Goal: Task Accomplishment & Management: Complete application form

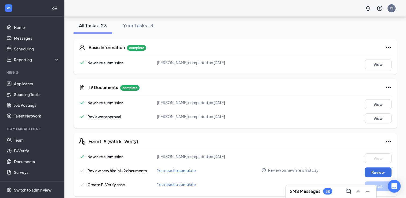
scroll to position [107, 0]
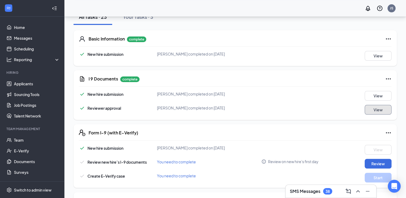
click at [371, 108] on button "View" at bounding box center [377, 110] width 27 height 10
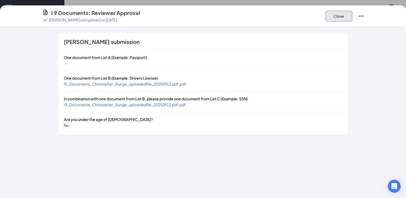
click at [338, 13] on button "Close" at bounding box center [338, 16] width 27 height 11
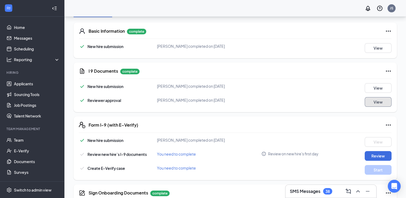
scroll to position [134, 0]
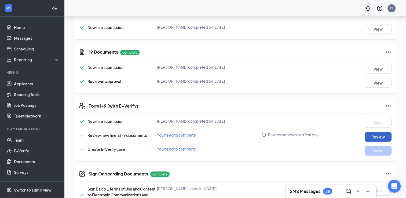
click at [373, 132] on button "Review" at bounding box center [377, 137] width 27 height 10
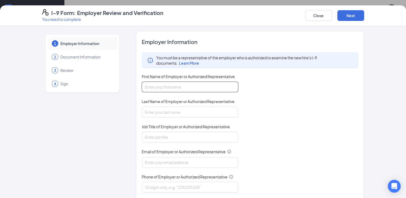
click at [171, 88] on input "First Name of Employer or Authorized Representative" at bounding box center [190, 87] width 97 height 11
type input "[PERSON_NAME]"
type input "[EMAIL_ADDRESS][DOMAIN_NAME]"
type input "4143427272"
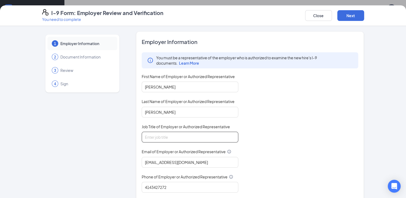
click at [169, 134] on input "Job Title of Employer or Authorized Representative" at bounding box center [190, 137] width 97 height 11
type input "Area Supervisor"
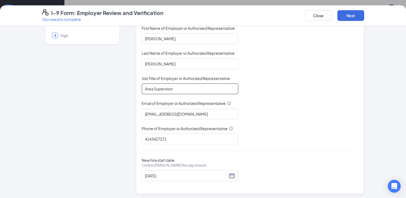
scroll to position [188, 0]
click at [343, 14] on button "Next" at bounding box center [350, 15] width 27 height 11
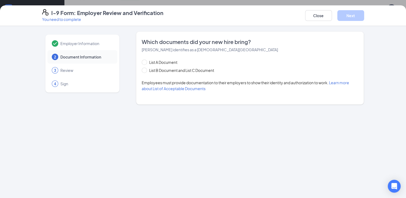
scroll to position [0, 0]
click at [176, 76] on div "List A Document List B Document and List C Document Employees must provide docu…" at bounding box center [250, 75] width 217 height 32
click at [178, 67] on div "List A Document List B Document and List C Document" at bounding box center [183, 66] width 83 height 14
click at [178, 72] on span "List B Document and List C Document" at bounding box center [181, 70] width 69 height 6
click at [145, 71] on input "List B Document and List C Document" at bounding box center [144, 70] width 4 height 4
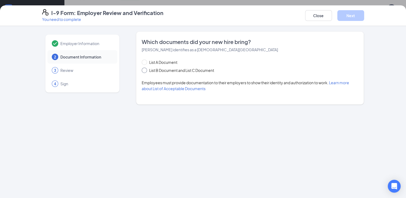
radio input "true"
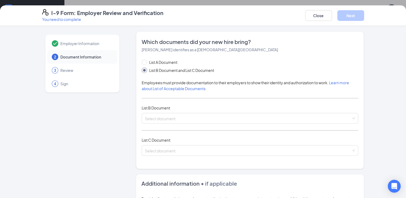
click at [182, 109] on div "List B Document" at bounding box center [250, 108] width 217 height 6
click at [181, 101] on div "List A Document List B Document and List C Document Employees must provide docu…" at bounding box center [250, 110] width 217 height 103
click at [184, 127] on div "List A Document List B Document and List C Document Employees must provide docu…" at bounding box center [250, 110] width 217 height 103
click at [185, 116] on input "search" at bounding box center [248, 117] width 206 height 8
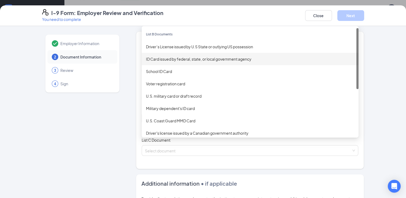
click at [172, 55] on div "ID Card issued by federal, state, or local government agency" at bounding box center [250, 59] width 217 height 12
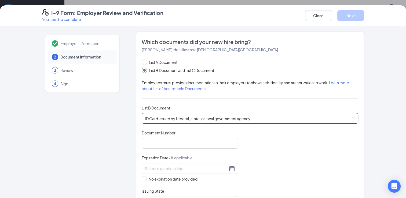
click at [193, 113] on div "ID Card issued by federal, state, or local government agency ID Card issued by …" at bounding box center [250, 118] width 217 height 11
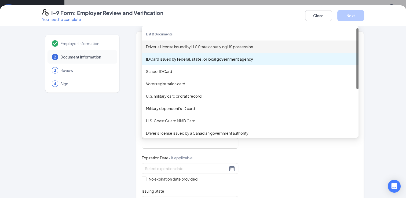
click at [187, 47] on div "Driver’s License issued by U.S State or outlying US possession" at bounding box center [250, 47] width 208 height 6
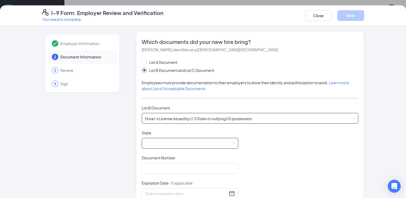
click at [172, 144] on span at bounding box center [190, 143] width 90 height 10
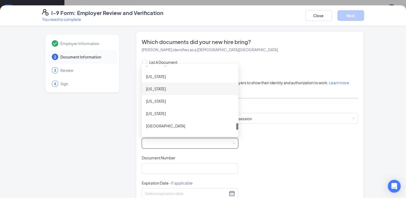
scroll to position [622, 0]
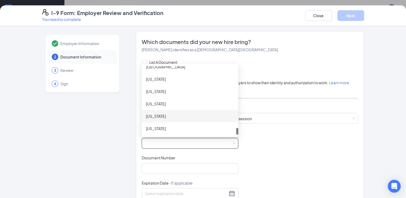
click at [164, 116] on div "[US_STATE]" at bounding box center [190, 116] width 88 height 6
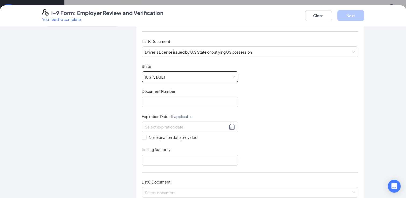
scroll to position [107, 0]
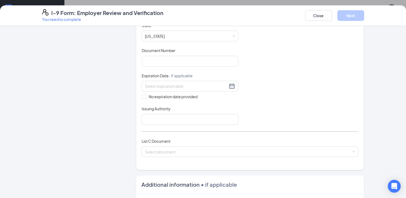
click at [176, 53] on div "Document Number" at bounding box center [190, 52] width 97 height 8
click at [174, 58] on input "Document Number" at bounding box center [190, 61] width 97 height 11
click at [170, 63] on input "Document Number" at bounding box center [190, 61] width 97 height 11
drag, startPoint x: 280, startPoint y: 67, endPoint x: 272, endPoint y: 70, distance: 8.1
click at [280, 67] on div "Document Title Driver’s License issued by U.S State or outlying US possession S…" at bounding box center [250, 74] width 217 height 102
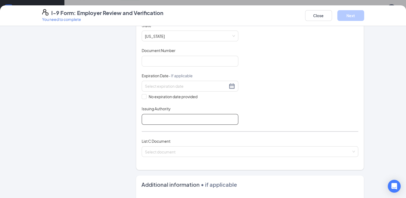
click at [163, 117] on input "Issuing Authority" at bounding box center [190, 119] width 97 height 11
type input "[US_STATE]"
click at [162, 156] on div "List C Document Select document" at bounding box center [250, 150] width 217 height 25
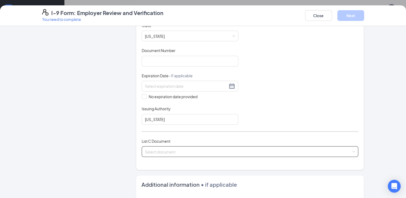
click at [163, 151] on input "search" at bounding box center [248, 150] width 206 height 8
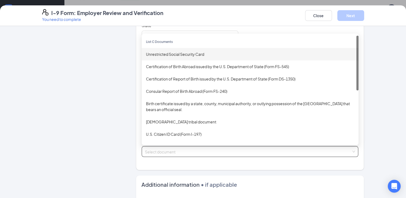
click at [166, 55] on div "Unrestricted Social Security Card" at bounding box center [250, 54] width 208 height 6
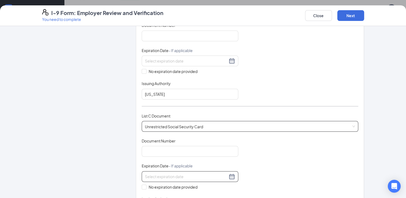
scroll to position [161, 0]
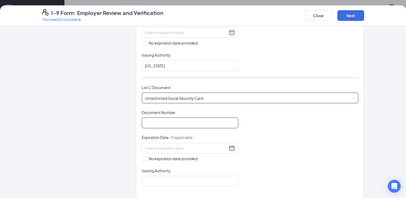
click at [167, 119] on input "Document Number" at bounding box center [190, 122] width 97 height 11
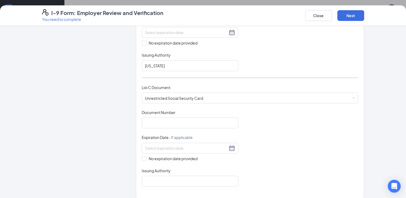
click at [137, 123] on div "Which documents did your new hire bring? [PERSON_NAME] identifies as a [DEMOGRA…" at bounding box center [250, 34] width 228 height 329
click at [155, 158] on span "No expiration date provided" at bounding box center [172, 159] width 53 height 6
click at [145, 158] on input "No expiration date provided" at bounding box center [144, 158] width 4 height 4
checkbox input "true"
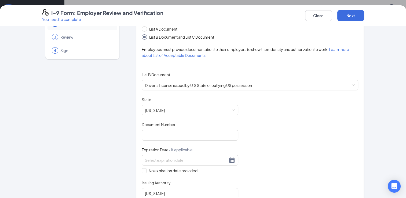
scroll to position [188, 0]
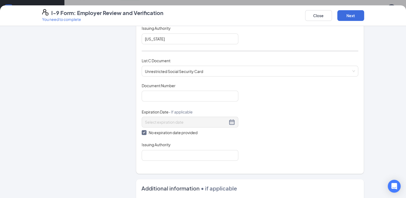
click at [160, 160] on div "Which documents did your new hire bring? [PERSON_NAME] identifies as a [DEMOGRA…" at bounding box center [250, 8] width 217 height 317
click at [165, 150] on input "Issuing Authority" at bounding box center [190, 155] width 97 height 11
type input "Social Security Administration"
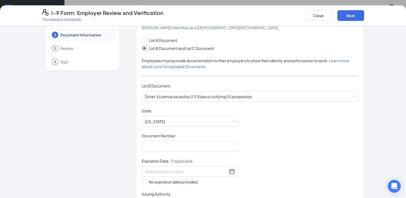
scroll to position [0, 0]
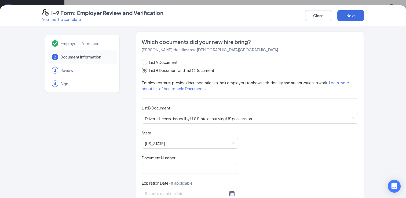
click at [158, 168] on input "Document Number" at bounding box center [190, 168] width 97 height 11
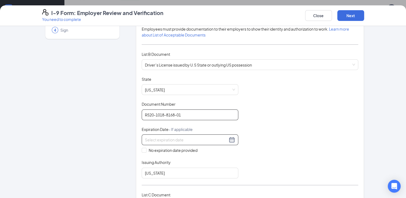
type input "R520-1018-8168-01"
click at [196, 139] on input at bounding box center [186, 140] width 83 height 6
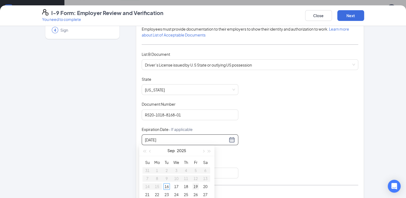
type input "[DATE]"
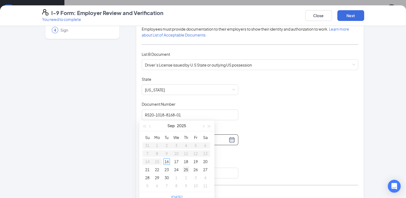
type input "[DATE]"
click at [202, 123] on button "button" at bounding box center [203, 123] width 6 height 11
type input "[DATE]"
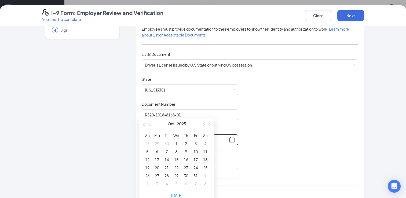
click at [204, 160] on div "18" at bounding box center [205, 159] width 6 height 6
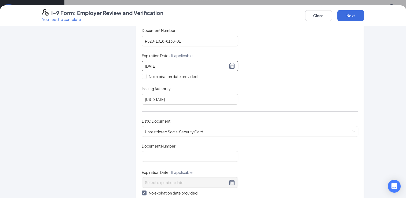
scroll to position [188, 0]
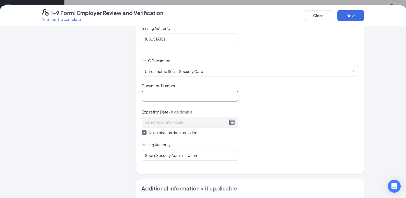
click at [163, 96] on input "Document Number" at bounding box center [190, 96] width 97 height 11
type input "394-02-4467"
click at [242, 148] on div "Document Title Unrestricted Social Security Card Document Number 394-02-4467 Ex…" at bounding box center [250, 122] width 217 height 78
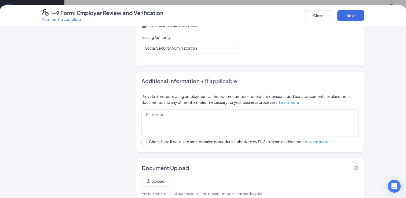
scroll to position [303, 0]
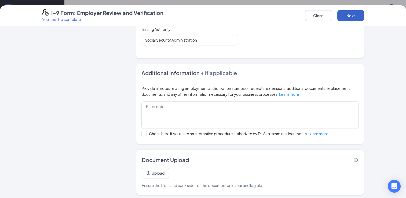
click at [354, 16] on button "Next" at bounding box center [350, 15] width 27 height 11
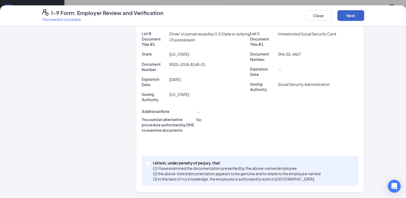
scroll to position [136, 0]
click at [200, 169] on p "(1) I have examined the documentation presented by the above-named employee" at bounding box center [236, 168] width 167 height 5
click at [150, 165] on input "I attest, under penalty of [PERSON_NAME], that: (1) I have examined the documen…" at bounding box center [148, 163] width 4 height 4
checkbox input "true"
click at [349, 8] on div "I-9 Form: Employer Review and Verification You need to complete Close Next" at bounding box center [203, 15] width 406 height 21
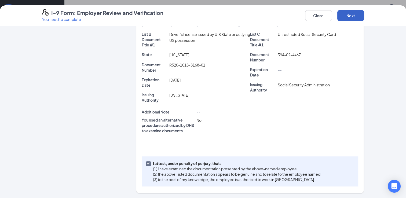
click at [349, 10] on button "Next" at bounding box center [350, 15] width 27 height 11
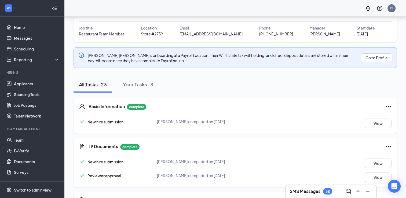
scroll to position [0, 0]
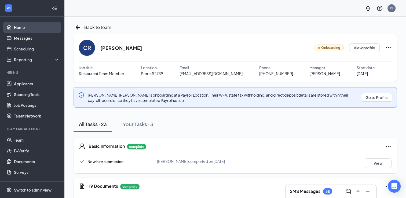
click at [28, 25] on link "Home" at bounding box center [37, 27] width 46 height 11
